Goal: Obtain resource: Download file/media

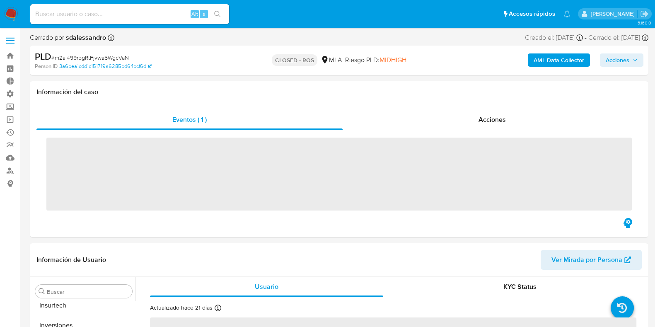
scroll to position [390, 0]
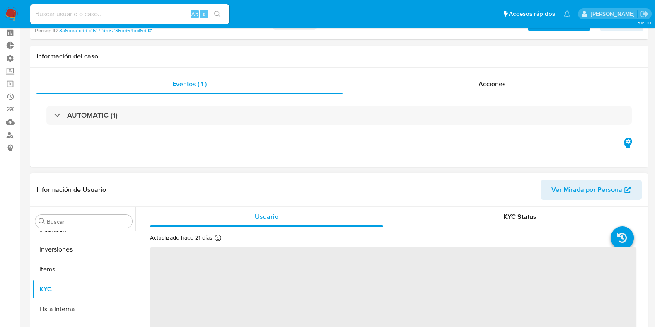
select select "10"
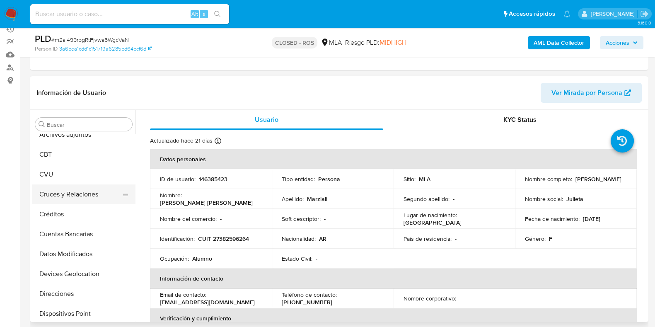
scroll to position [0, 0]
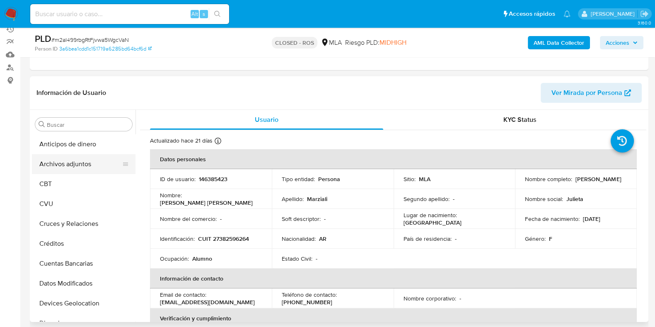
click at [71, 167] on button "Archivos adjuntos" at bounding box center [80, 164] width 97 height 20
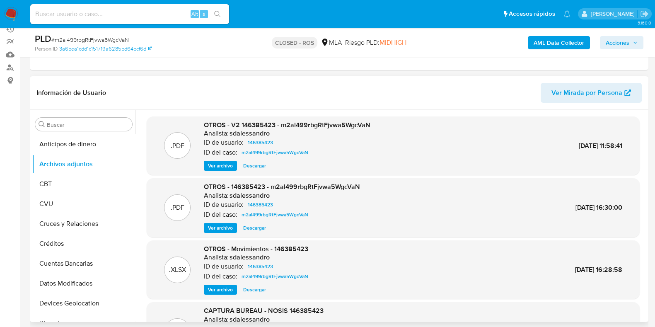
click at [229, 165] on span "Ver archivo" at bounding box center [220, 166] width 25 height 8
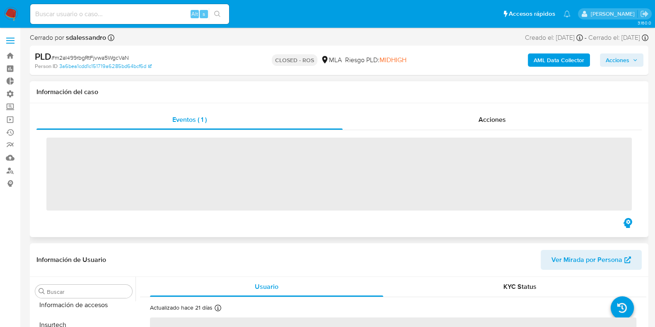
scroll to position [390, 0]
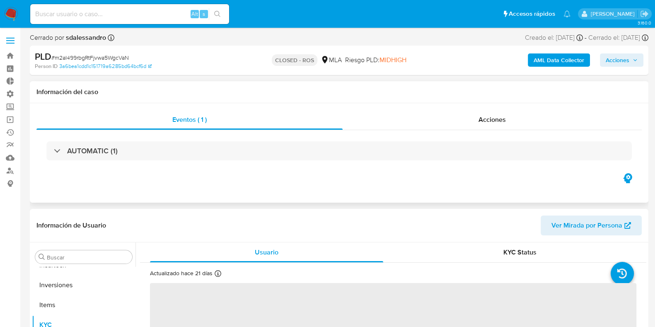
select select "10"
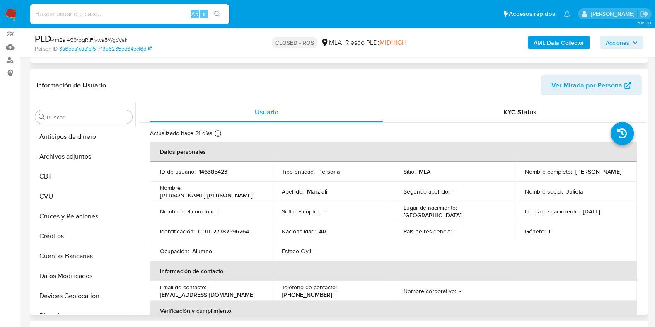
scroll to position [155, 0]
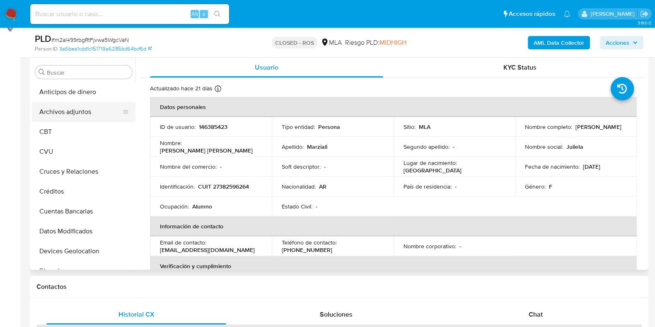
click at [83, 114] on button "Archivos adjuntos" at bounding box center [80, 112] width 97 height 20
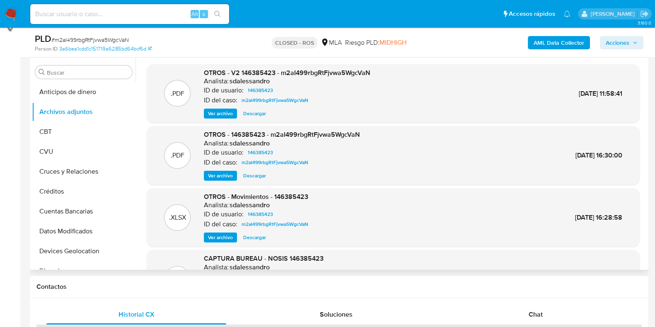
click at [222, 117] on span "Ver archivo" at bounding box center [220, 113] width 25 height 8
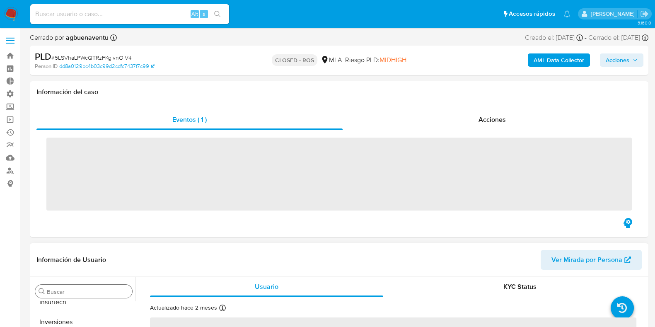
scroll to position [390, 0]
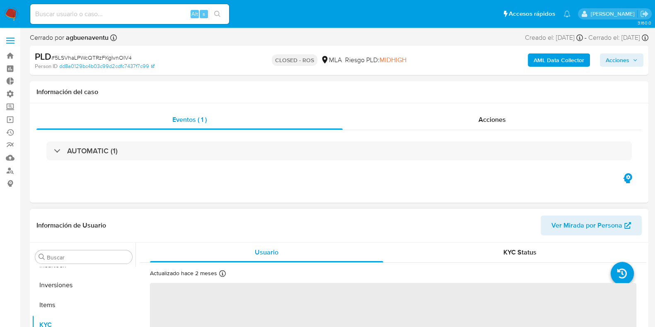
select select "10"
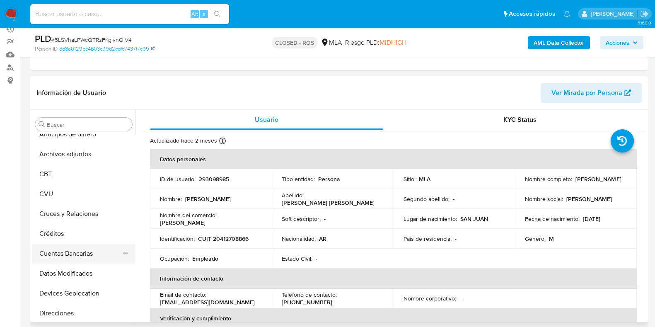
scroll to position [0, 0]
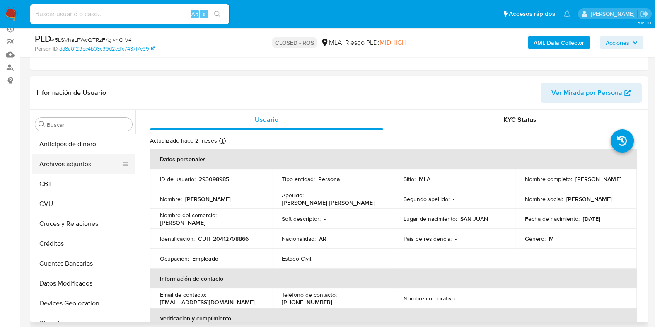
click at [83, 158] on button "Archivos adjuntos" at bounding box center [80, 164] width 97 height 20
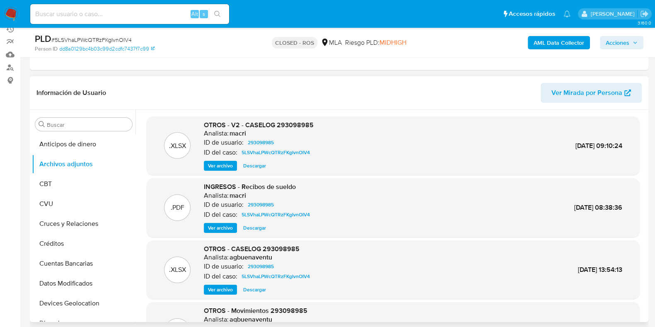
click at [211, 167] on span "Ver archivo" at bounding box center [220, 166] width 25 height 8
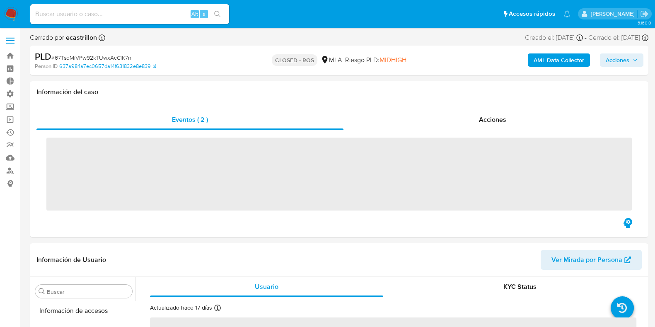
scroll to position [390, 0]
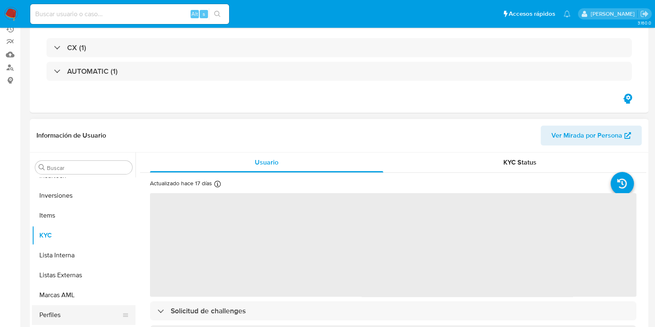
select select "10"
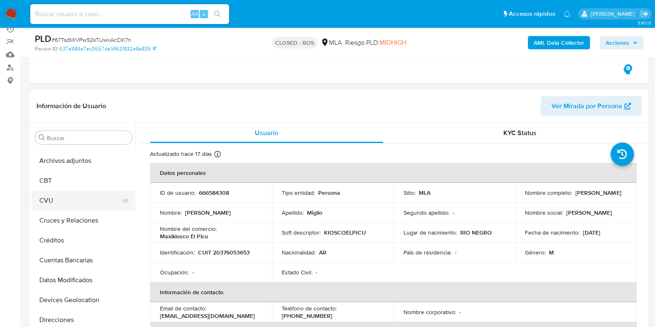
scroll to position [0, 0]
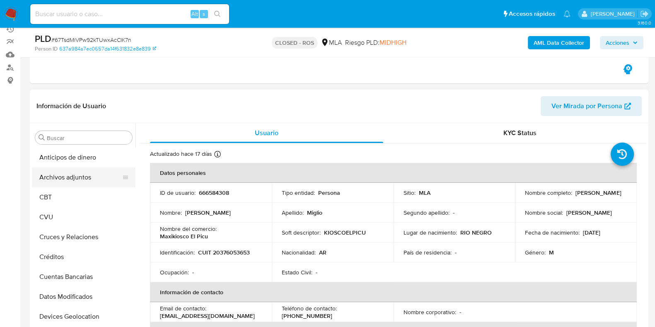
click at [91, 181] on button "Archivos adjuntos" at bounding box center [80, 177] width 97 height 20
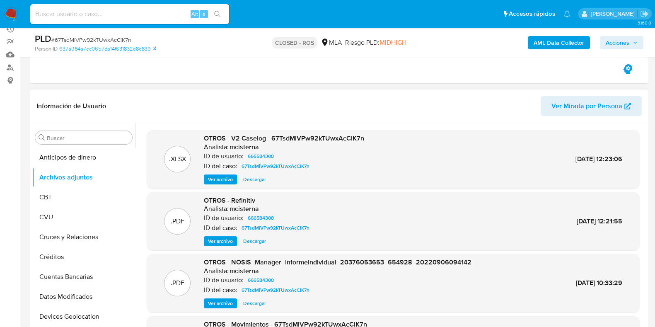
click at [223, 179] on span "Ver archivo" at bounding box center [220, 179] width 25 height 8
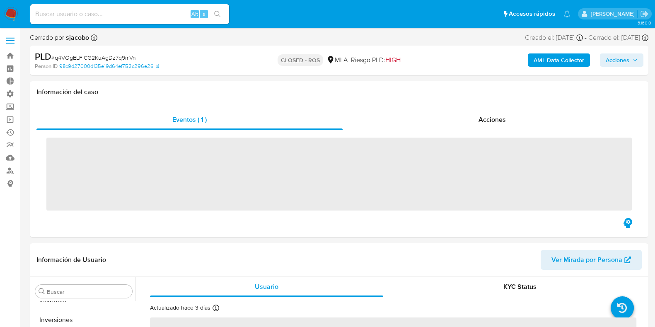
scroll to position [390, 0]
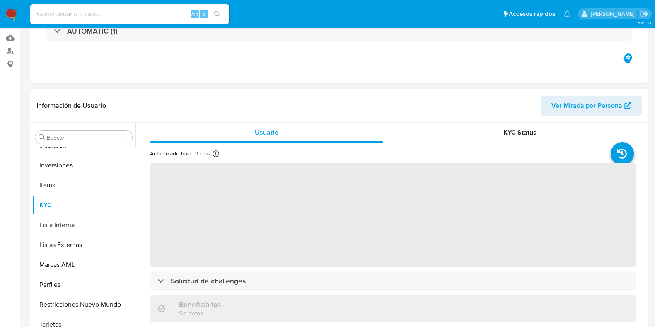
select select "10"
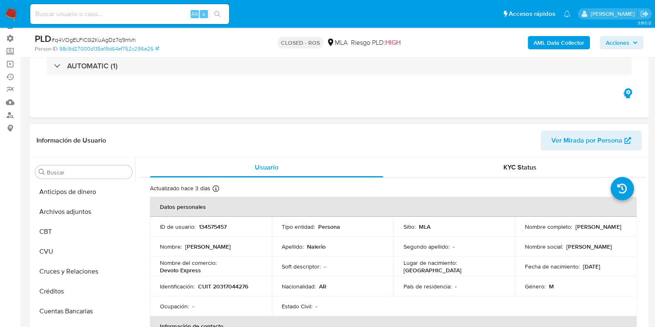
scroll to position [51, 0]
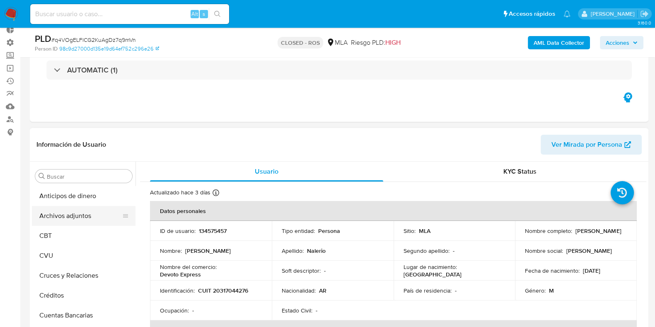
click at [88, 211] on button "Archivos adjuntos" at bounding box center [80, 216] width 97 height 20
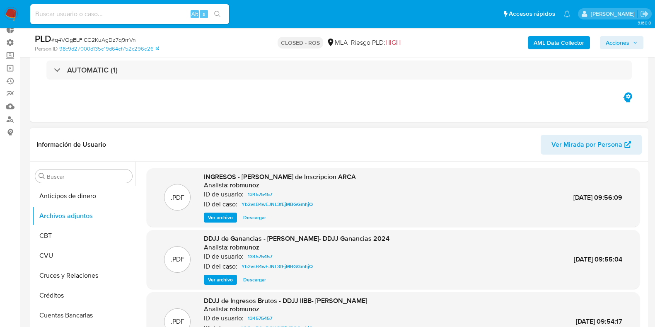
click at [216, 218] on span "Ver archivo" at bounding box center [220, 218] width 25 height 8
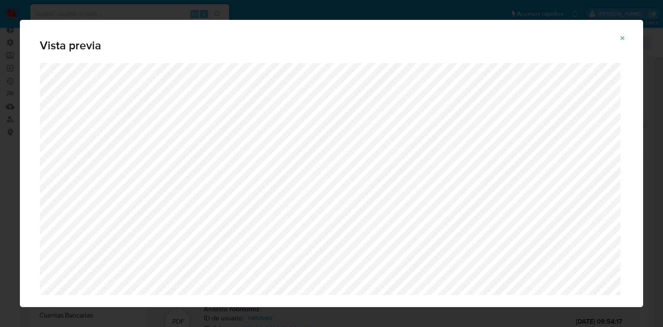
click at [623, 39] on icon "Attachment preview" at bounding box center [622, 38] width 7 height 7
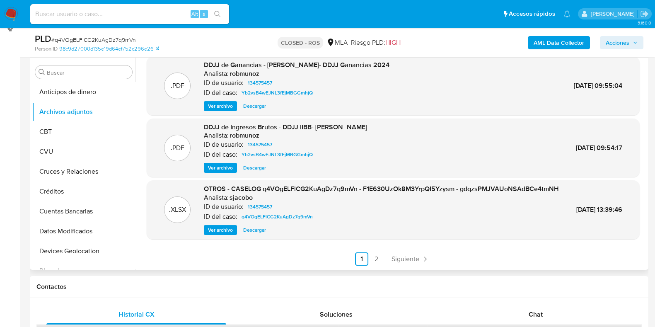
scroll to position [79, 0]
click at [295, 218] on span "q4VOgELFlCG2KuAgDz7q9mVn" at bounding box center [277, 217] width 71 height 10
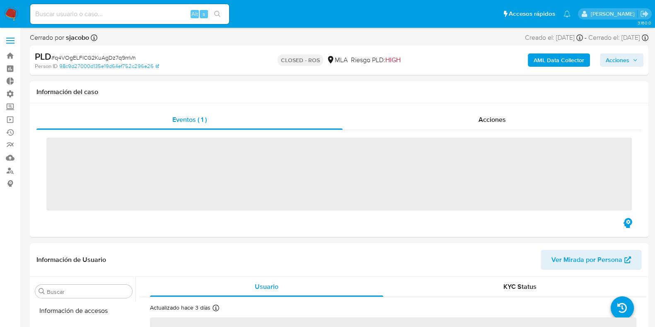
scroll to position [390, 0]
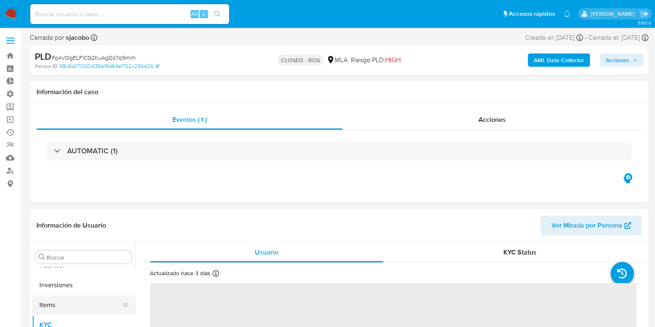
select select "10"
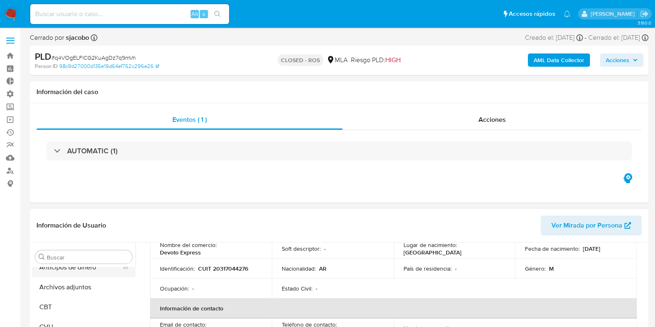
scroll to position [0, 0]
click at [90, 299] on button "Archivos adjuntos" at bounding box center [80, 297] width 97 height 20
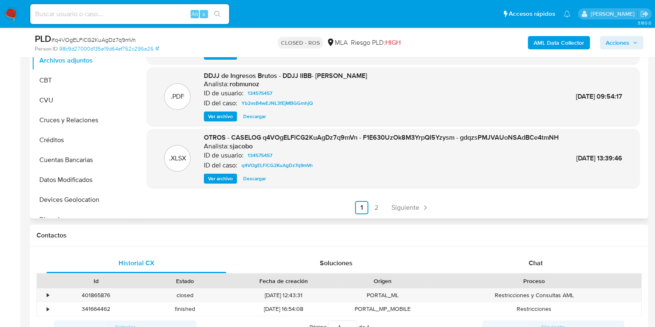
scroll to position [79, 0]
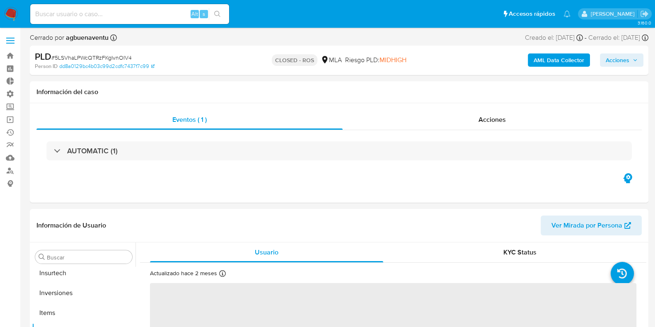
scroll to position [390, 0]
select select "10"
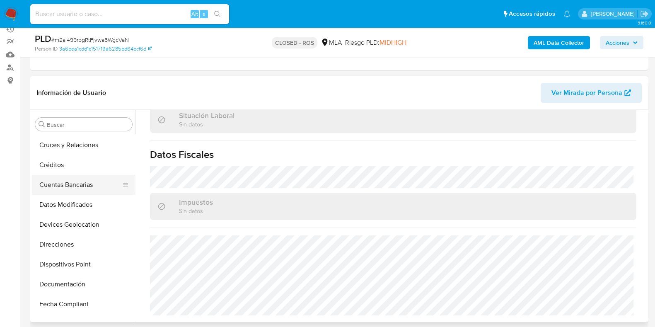
scroll to position [0, 0]
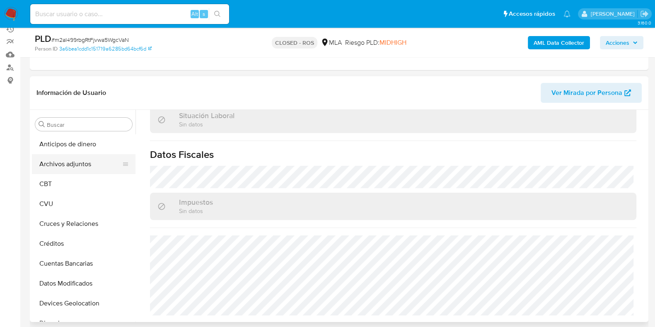
click at [86, 165] on button "Archivos adjuntos" at bounding box center [80, 164] width 97 height 20
